Goal: Navigation & Orientation: Go to known website

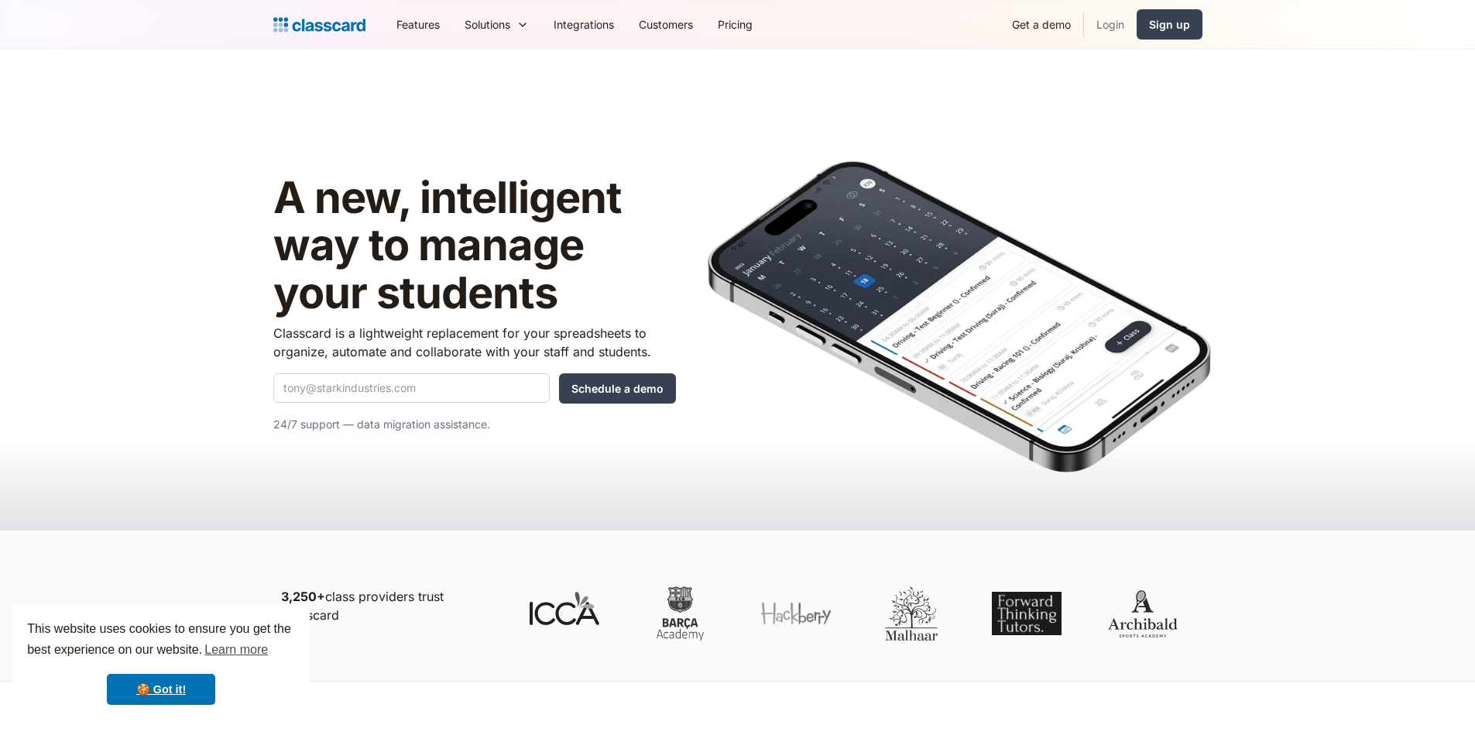
click at [1114, 23] on link "Login" at bounding box center [1110, 24] width 53 height 35
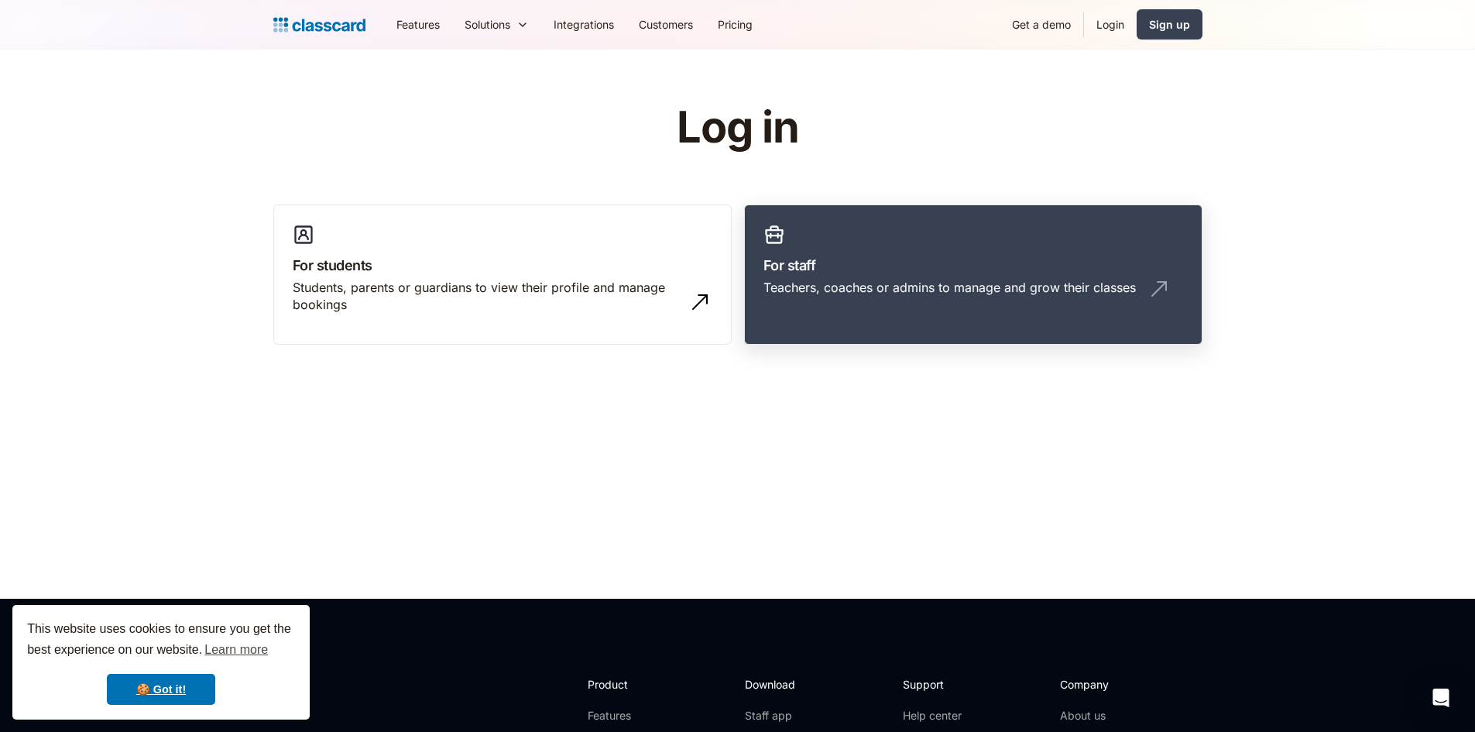
click at [887, 249] on link "For staff Teachers, coaches or admins to manage and grow their classes" at bounding box center [973, 274] width 458 height 141
